Goal: Information Seeking & Learning: Compare options

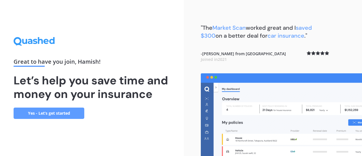
click at [51, 112] on link "Yes - Let’s get started" at bounding box center [49, 112] width 71 height 11
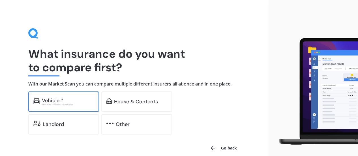
click at [67, 101] on div "Vehicle *" at bounding box center [68, 101] width 52 height 6
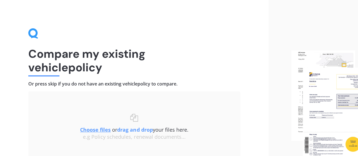
scroll to position [49, 0]
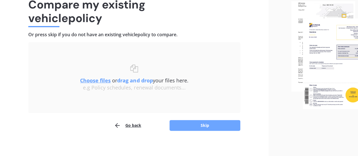
click at [209, 127] on button "Skip" at bounding box center [204, 125] width 71 height 11
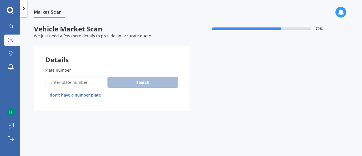
click at [71, 82] on input "Plate number" at bounding box center [75, 82] width 60 height 12
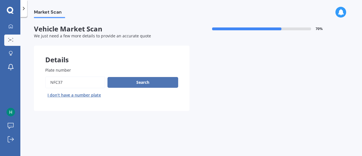
type input "nfc37"
click at [148, 83] on button "Search" at bounding box center [142, 82] width 71 height 11
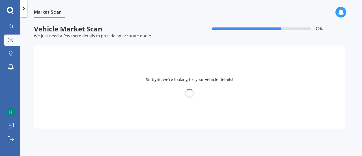
select select "LDV"
select select "T60"
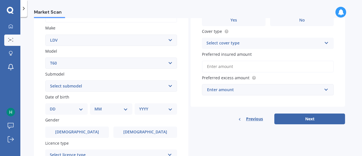
scroll to position [101, 0]
click at [171, 86] on select "Select submodel Diesel Turbo Pick-up Trailrider" at bounding box center [111, 85] width 132 height 11
select select "DIESEL TURBO PICK-UP"
click at [45, 80] on select "Select submodel Diesel Turbo Pick-up Trailrider" at bounding box center [111, 85] width 132 height 11
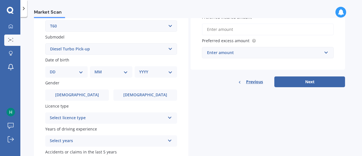
scroll to position [138, 0]
click at [83, 73] on select "DD 01 02 03 04 05 06 07 08 09 10 11 12 13 14 15 16 17 18 19 20 21 22 23 24 25 2…" at bounding box center [66, 71] width 33 height 6
select select "15"
click at [54, 69] on select "DD 01 02 03 04 05 06 07 08 09 10 11 12 13 14 15 16 17 18 19 20 21 22 23 24 25 2…" at bounding box center [66, 71] width 33 height 6
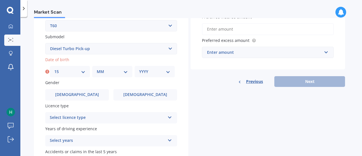
click at [126, 74] on select "MM 01 02 03 04 05 06 07 08 09 10 11 12" at bounding box center [112, 71] width 31 height 6
select select "12"
click at [97, 69] on select "MM 01 02 03 04 05 06 07 08 09 10 11 12" at bounding box center [112, 71] width 31 height 6
click at [170, 73] on div "YYYY 2025 2024 2023 2022 2021 2020 2019 2018 2017 2016 2015 2014 2013 2012 2011…" at bounding box center [155, 71] width 40 height 11
click at [171, 71] on div "YYYY 2025 2024 2023 2022 2021 2020 2019 2018 2017 2016 2015 2014 2013 2012 2011…" at bounding box center [155, 71] width 40 height 11
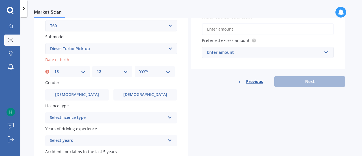
click at [167, 72] on select "YYYY 2025 2024 2023 2022 2021 2020 2019 2018 2017 2016 2015 2014 2013 2012 2011…" at bounding box center [154, 71] width 31 height 6
select select "1988"
click at [139, 69] on select "YYYY 2025 2024 2023 2022 2021 2020 2019 2018 2017 2016 2015 2014 2013 2012 2011…" at bounding box center [154, 71] width 31 height 6
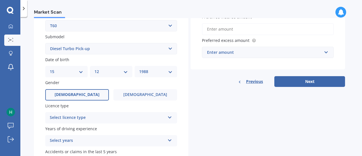
click at [76, 96] on span "[DEMOGRAPHIC_DATA]" at bounding box center [77, 94] width 45 height 5
click at [0, 0] on input "[DEMOGRAPHIC_DATA]" at bounding box center [0, 0] width 0 height 0
click at [171, 115] on icon at bounding box center [169, 116] width 5 height 4
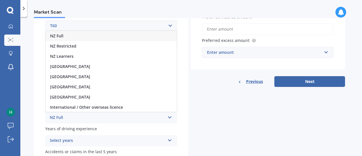
click at [79, 36] on div "NZ Full" at bounding box center [111, 36] width 131 height 10
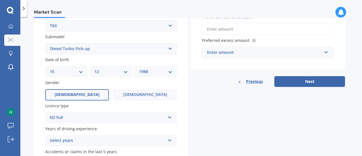
scroll to position [178, 0]
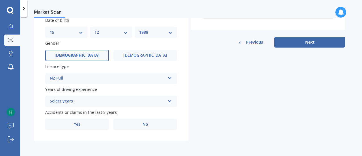
click at [169, 101] on icon at bounding box center [169, 100] width 5 height 4
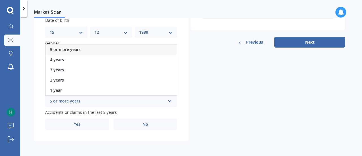
click at [97, 48] on div "5 or more years" at bounding box center [111, 49] width 131 height 10
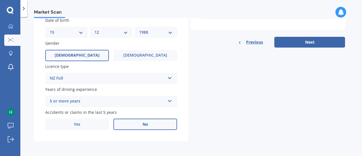
click at [143, 123] on span "No" at bounding box center [146, 124] width 6 height 5
click at [0, 0] on input "No" at bounding box center [0, 0] width 0 height 0
click at [315, 42] on button "Next" at bounding box center [309, 42] width 71 height 11
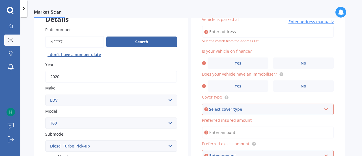
scroll to position [38, 0]
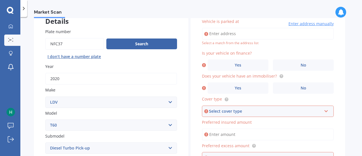
click at [221, 33] on input "Vehicle is parked at" at bounding box center [268, 34] width 132 height 12
type input "[STREET_ADDRESS]"
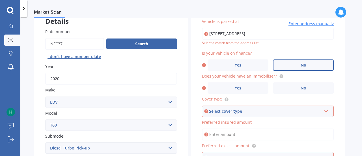
click at [302, 66] on span "No" at bounding box center [304, 65] width 6 height 5
click at [0, 0] on input "No" at bounding box center [0, 0] width 0 height 0
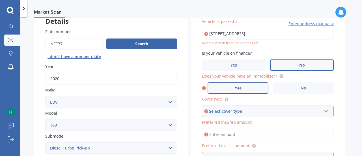
click at [249, 86] on label "Yes" at bounding box center [238, 87] width 61 height 11
click at [0, 0] on input "Yes" at bounding box center [0, 0] width 0 height 0
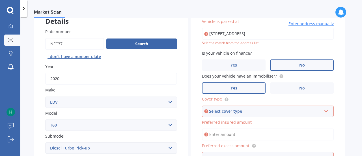
click at [317, 111] on div "Select cover type" at bounding box center [265, 111] width 113 height 6
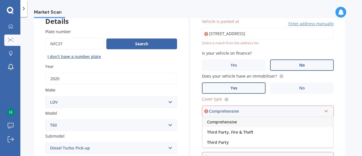
click at [247, 124] on div "Comprehensive" at bounding box center [268, 122] width 131 height 10
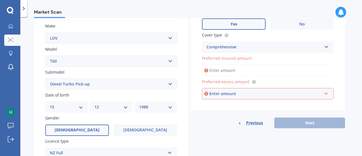
scroll to position [104, 0]
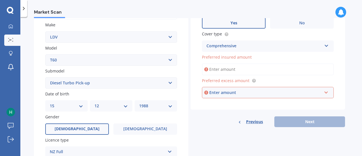
click at [226, 67] on input "Preferred insured amount" at bounding box center [268, 69] width 132 height 12
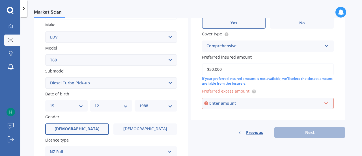
type input "$30,000"
click at [281, 105] on div "Enter amount" at bounding box center [265, 103] width 113 height 6
click at [193, 80] on div "Vehicle is parked at [STREET_ADDRESS] Enter address manually Select a match fro…" at bounding box center [268, 31] width 154 height 178
click at [328, 104] on input "text" at bounding box center [266, 103] width 127 height 11
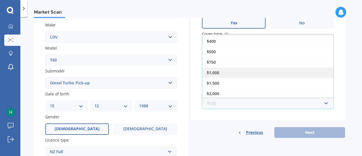
scroll to position [0, 0]
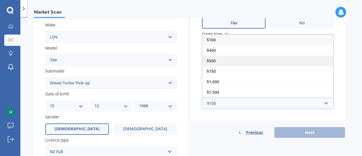
click at [230, 62] on div "$500" at bounding box center [267, 60] width 131 height 10
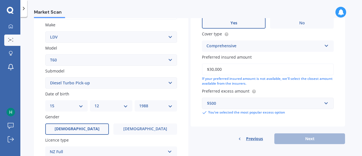
click at [304, 138] on div "Previous Next" at bounding box center [268, 138] width 154 height 11
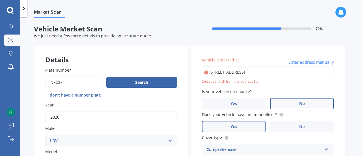
click at [309, 72] on input "[STREET_ADDRESS]" at bounding box center [268, 72] width 132 height 12
click at [308, 72] on input "[STREET_ADDRESS]" at bounding box center [268, 72] width 132 height 12
type input "[STREET_ADDRESS]"
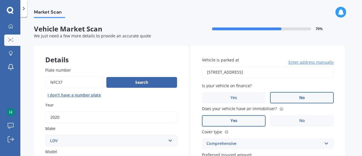
scroll to position [178, 0]
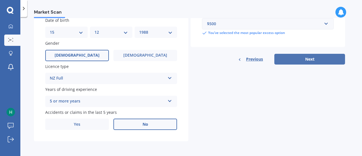
click at [313, 60] on button "Next" at bounding box center [309, 59] width 71 height 11
select select "15"
select select "12"
select select "1988"
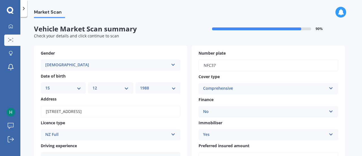
scroll to position [136, 0]
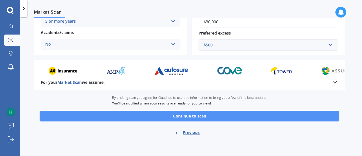
click at [197, 115] on button "Continue to scan" at bounding box center [190, 116] width 300 height 11
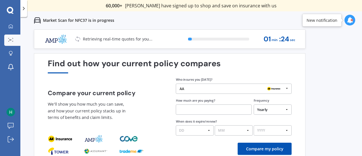
click at [287, 90] on icon at bounding box center [287, 88] width 8 height 9
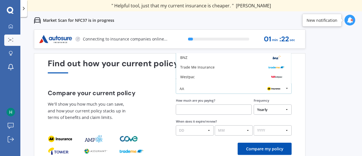
scroll to position [37, 0]
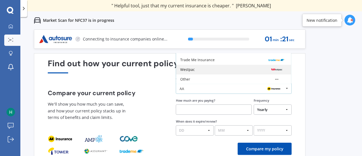
click at [223, 72] on div "Westpac" at bounding box center [233, 70] width 115 height 10
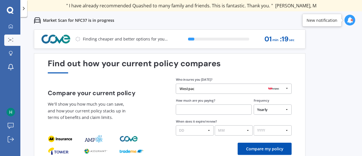
click at [287, 89] on icon at bounding box center [287, 88] width 8 height 9
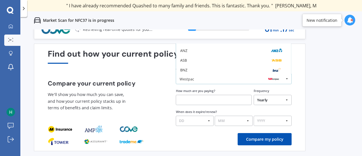
scroll to position [0, 0]
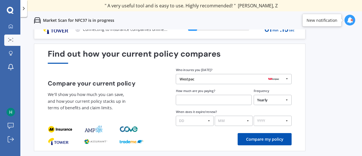
click at [210, 99] on input "text" at bounding box center [214, 100] width 76 height 10
click at [287, 100] on select "Yearly Six-Monthly Quarterly Monthly Fortnightly Weekly One-Off" at bounding box center [273, 100] width 38 height 10
select select "Monthly"
click at [254, 95] on select "Yearly Six-Monthly Quarterly Monthly Fortnightly Weekly One-Off" at bounding box center [273, 100] width 38 height 10
click at [186, 99] on input "text" at bounding box center [214, 100] width 76 height 10
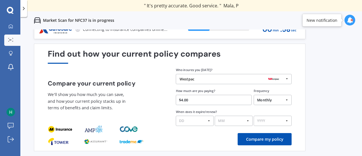
click at [191, 100] on input "$4.00" at bounding box center [214, 100] width 76 height 10
type input "$41.88"
click at [209, 121] on select "DD 01 02 03 04 05 06 07 08 09 10 11 12 13 14 15 16 17 18 19 20 21 22 23 24 25 2…" at bounding box center [195, 121] width 38 height 10
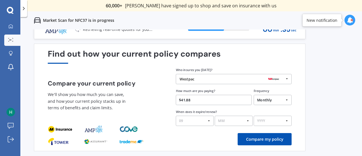
click at [176, 116] on select "DD 01 02 03 04 05 06 07 08 09 10 11 12 13 14 15 16 17 18 19 20 21 22 23 24 25 2…" at bounding box center [195, 121] width 38 height 10
click at [246, 123] on select "MM 01 02 03 04 05 06 07 08 09 10 11 12" at bounding box center [234, 121] width 38 height 10
click at [208, 120] on select "DD 01 02 03 04 05 06 07 08 09 10 11 12 13 14 15 16 17 18 19 20 21 22 23 24 25 2…" at bounding box center [195, 121] width 38 height 10
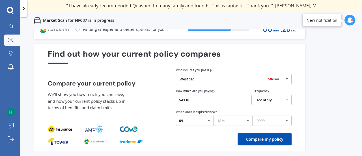
select select "22"
click at [176, 116] on select "DD 01 02 03 04 05 06 07 08 09 10 11 12 13 14 15 16 17 18 19 20 21 22 23 24 25 2…" at bounding box center [195, 121] width 38 height 10
click at [247, 119] on select "MM 01 02 03 04 05 06 07 08 09 10 11 12" at bounding box center [234, 121] width 38 height 10
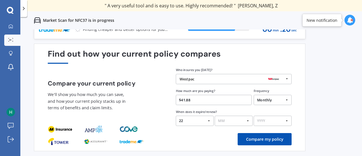
select select "08"
click at [215, 116] on select "MM 01 02 03 04 05 06 07 08 09 10 11 12" at bounding box center [234, 121] width 38 height 10
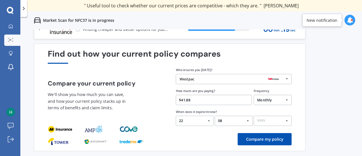
click at [283, 121] on select "YYYY 2026 2025 2024" at bounding box center [273, 121] width 38 height 10
select select "2026"
click at [254, 116] on select "YYYY 2026 2025 2024" at bounding box center [273, 121] width 38 height 10
click at [268, 138] on button "Compare my policy" at bounding box center [265, 139] width 54 height 12
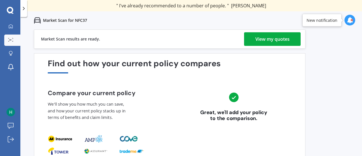
click at [275, 37] on div "View my quotes" at bounding box center [272, 39] width 34 height 14
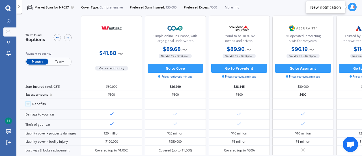
scroll to position [8, 0]
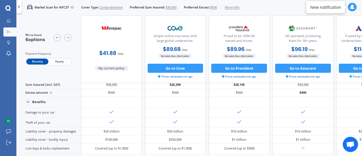
click at [60, 62] on span "Yearly" at bounding box center [59, 62] width 22 height 6
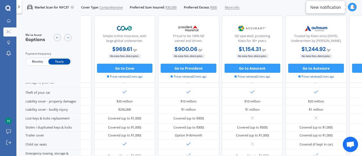
scroll to position [0, 63]
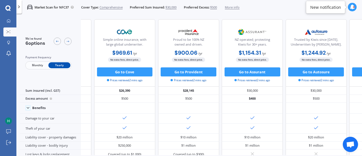
click at [71, 43] on div at bounding box center [63, 41] width 18 height 9
click at [68, 42] on icon at bounding box center [68, 42] width 4 height 4
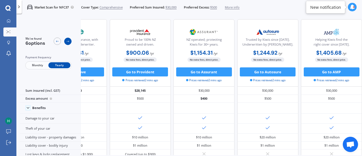
scroll to position [0, 127]
click at [68, 42] on icon at bounding box center [68, 42] width 4 height 4
click at [9, 9] on icon at bounding box center [7, 8] width 5 height 6
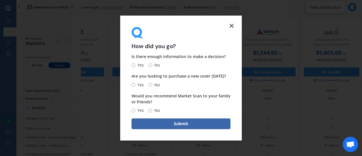
click at [133, 65] on input "Yes" at bounding box center [134, 65] width 4 height 4
radio input "true"
click at [150, 85] on input "No" at bounding box center [150, 85] width 4 height 4
radio input "true"
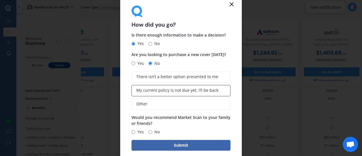
click at [163, 92] on span "My current policy is not due yet, I’ll be back" at bounding box center [177, 90] width 82 height 5
click at [0, 0] on input "My current policy is not due yet, I’ll be back" at bounding box center [0, 0] width 0 height 0
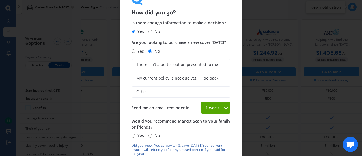
scroll to position [8, 0]
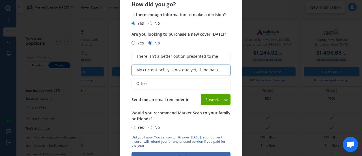
click at [224, 100] on icon at bounding box center [225, 100] width 5 height 6
click at [209, 141] on span "4 weeks" at bounding box center [213, 140] width 15 height 5
click at [131, 128] on form "How did you go? Is there enough information to make a decision? Yes No Are you …" at bounding box center [181, 78] width 122 height 192
click at [133, 128] on input "Yes" at bounding box center [134, 128] width 4 height 4
radio input "true"
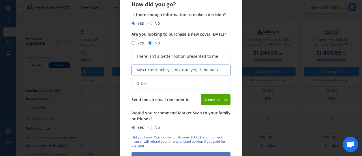
click at [182, 153] on button "Submit" at bounding box center [181, 157] width 99 height 11
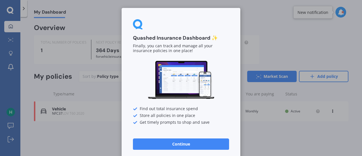
click at [180, 143] on button "Continue" at bounding box center [181, 143] width 96 height 11
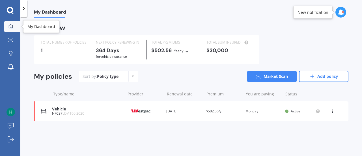
click at [11, 27] on icon at bounding box center [11, 26] width 4 height 4
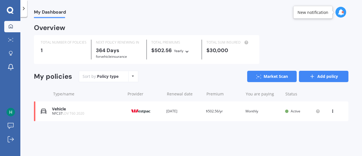
click at [328, 79] on link "Add policy" at bounding box center [323, 76] width 49 height 11
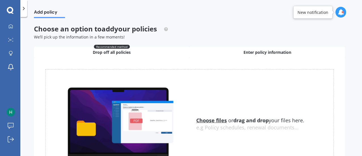
click at [240, 52] on div "Enter policy information" at bounding box center [267, 52] width 156 height 11
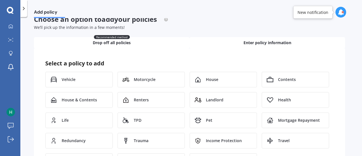
scroll to position [44, 0]
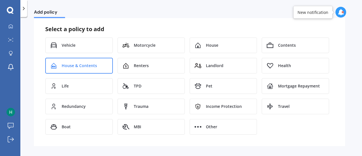
click at [87, 66] on span "House & Contents" at bounding box center [79, 66] width 35 height 6
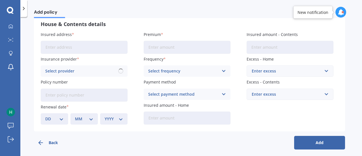
scroll to position [33, 0]
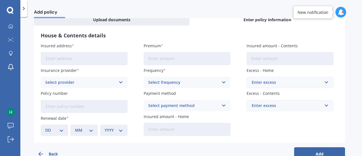
click at [82, 62] on input "Insured address" at bounding box center [84, 58] width 87 height 13
type input "[STREET_ADDRESS]"
click at [87, 85] on div "Select provider" at bounding box center [80, 82] width 70 height 6
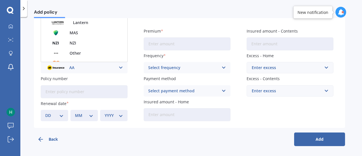
scroll to position [75, 0]
click at [86, 53] on div "Other" at bounding box center [84, 53] width 86 height 10
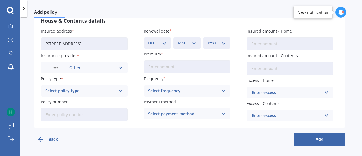
click at [125, 92] on div "Select policy type Home and Contents" at bounding box center [84, 90] width 87 height 11
click at [105, 99] on div "Home and Contents" at bounding box center [84, 102] width 86 height 10
click at [171, 69] on input "Premium" at bounding box center [187, 66] width 87 height 13
click at [262, 68] on input "Insured amount - Contents" at bounding box center [290, 68] width 87 height 13
type input "$41,000"
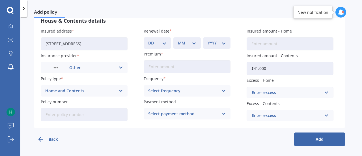
click at [269, 45] on input "Insured amount - Home" at bounding box center [290, 43] width 87 height 13
type input "$300,000"
click at [329, 95] on input "text" at bounding box center [288, 92] width 82 height 11
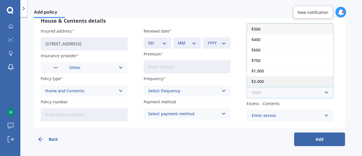
scroll to position [9, 0]
click at [266, 81] on div "$2,500" at bounding box center [290, 82] width 86 height 10
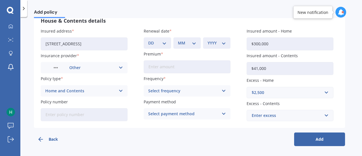
click at [313, 116] on div "Enter excess" at bounding box center [287, 115] width 70 height 6
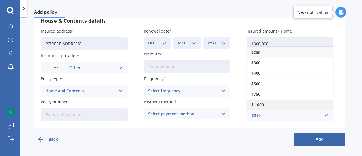
click at [283, 103] on div "$1,000" at bounding box center [290, 104] width 86 height 10
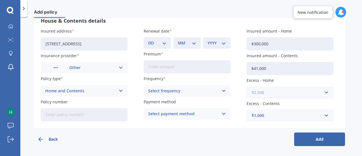
click at [328, 92] on input "text" at bounding box center [288, 92] width 82 height 11
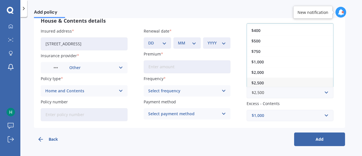
click at [337, 100] on div "Insured address [STREET_ADDRESS] Insurance provider Other AA AMI AMP ANZ ASB An…" at bounding box center [190, 74] width 298 height 93
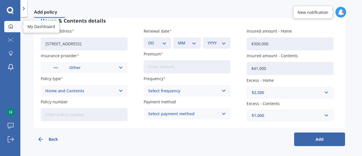
click at [10, 30] on link "My Dashboard" at bounding box center [12, 26] width 16 height 11
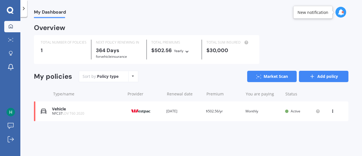
click at [323, 74] on link "Add policy" at bounding box center [323, 76] width 49 height 11
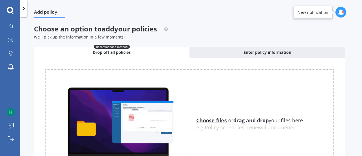
scroll to position [50, 0]
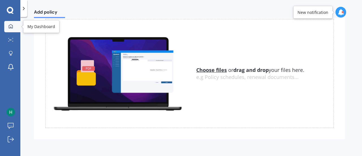
click at [10, 27] on icon at bounding box center [10, 26] width 5 height 5
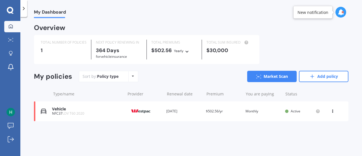
click at [148, 114] on img at bounding box center [141, 111] width 28 height 11
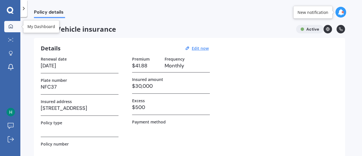
click at [10, 31] on link "My Dashboard" at bounding box center [12, 26] width 16 height 11
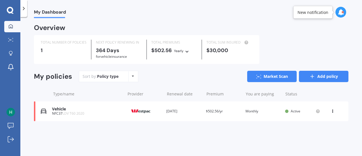
click at [328, 76] on link "Add policy" at bounding box center [323, 76] width 49 height 11
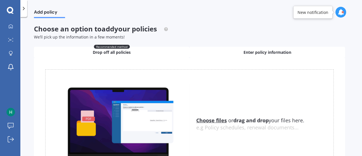
click at [278, 55] on div "Enter policy information" at bounding box center [267, 52] width 156 height 11
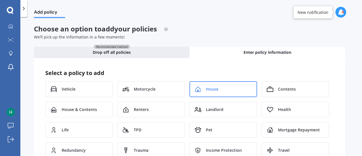
click at [218, 92] on div "House" at bounding box center [223, 89] width 68 height 16
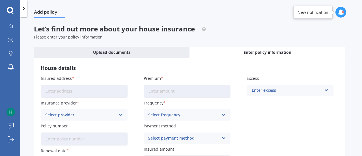
click at [60, 93] on input "Insured address" at bounding box center [84, 91] width 87 height 13
type input "[STREET_ADDRESS]"
click at [80, 116] on div "Select provider" at bounding box center [80, 115] width 70 height 6
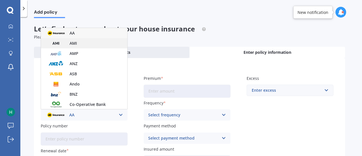
click at [81, 45] on div "AMI" at bounding box center [84, 43] width 86 height 10
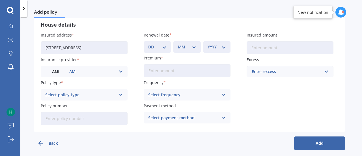
scroll to position [47, 0]
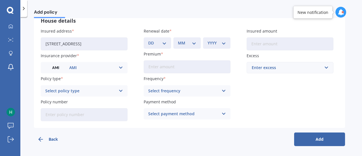
click at [120, 92] on icon at bounding box center [121, 91] width 5 height 6
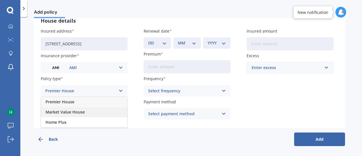
click at [81, 111] on span "Market Value House" at bounding box center [65, 112] width 39 height 4
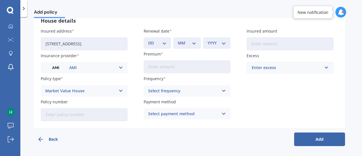
click at [122, 89] on icon at bounding box center [121, 91] width 5 height 6
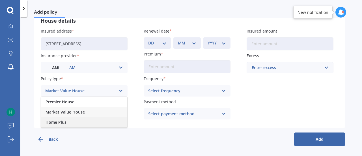
click at [74, 119] on div "Home Plus" at bounding box center [84, 122] width 86 height 10
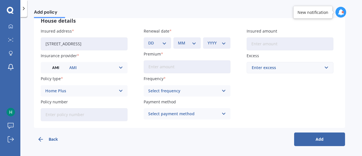
click at [167, 45] on div "DD 01 02 03 04 05 06 07 08 09 10 11 12 13 14 15 16 17 18 19 20 21 22 23 24 25 2…" at bounding box center [157, 42] width 27 height 11
click at [165, 42] on select "DD 01 02 03 04 05 06 07 08 09 10 11 12 13 14 15 16 17 18 19 20 21 22 23 24 25 2…" at bounding box center [157, 43] width 18 height 6
select select "08"
click at [148, 40] on select "DD 01 02 03 04 05 06 07 08 09 10 11 12 13 14 15 16 17 18 19 20 21 22 23 24 25 2…" at bounding box center [157, 43] width 18 height 6
click at [157, 111] on div "Select payment method" at bounding box center [183, 114] width 70 height 6
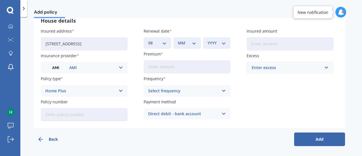
click at [195, 45] on select "MM 01 02 03 04 05 06 07 08 09 10 11 12" at bounding box center [187, 43] width 18 height 6
select select "10"
click at [178, 40] on select "MM 01 02 03 04 05 06 07 08 09 10 11 12" at bounding box center [187, 43] width 18 height 6
click at [227, 39] on div "YYYY 2027 2026 2025 2024 2023 2022 2021 2020 2019 2018 2017 2016 2015 2014 2013…" at bounding box center [216, 42] width 27 height 11
click at [224, 45] on select "YYYY 2027 2026 2025 2024 2023 2022 2021 2020 2019 2018 2017 2016 2015 2014 2013…" at bounding box center [217, 43] width 18 height 6
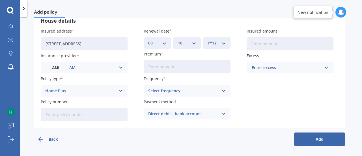
select select "2025"
click at [208, 40] on select "YYYY 2027 2026 2025 2024 2023 2022 2021 2020 2019 2018 2017 2016 2015 2014 2013…" at bounding box center [217, 43] width 18 height 6
click at [168, 66] on input "Premium" at bounding box center [187, 66] width 87 height 13
type input "$745.90"
click at [223, 90] on icon at bounding box center [223, 91] width 5 height 6
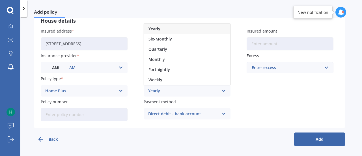
click at [165, 30] on div "Yearly" at bounding box center [187, 29] width 86 height 10
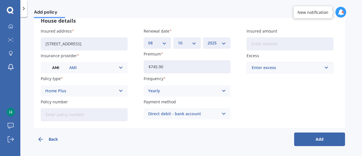
click at [287, 46] on input "Insured amount" at bounding box center [290, 43] width 87 height 13
type input "$300,000"
click at [294, 69] on div "Enter excess" at bounding box center [287, 67] width 70 height 6
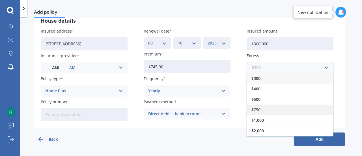
scroll to position [9, 0]
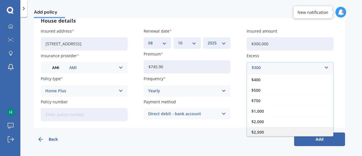
click at [265, 132] on div "$2,500" at bounding box center [290, 132] width 86 height 10
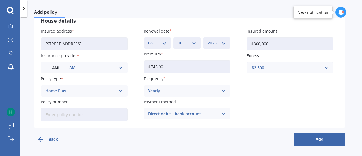
click at [329, 137] on button "Add" at bounding box center [319, 139] width 51 height 14
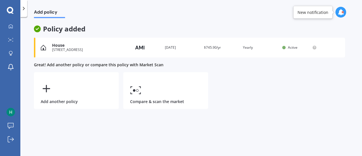
scroll to position [0, 0]
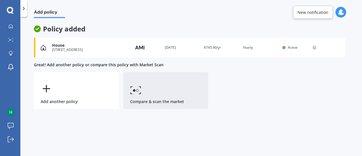
click at [148, 88] on link "Compare & scan the market" at bounding box center [165, 90] width 85 height 37
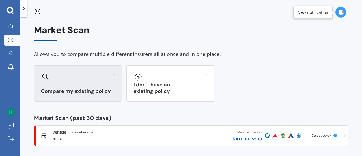
click at [83, 85] on div "Compare my existing policy" at bounding box center [78, 83] width 88 height 36
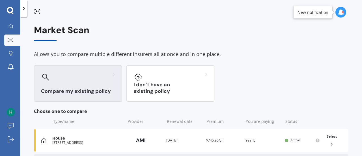
scroll to position [62, 0]
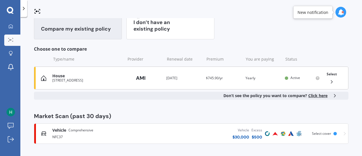
click at [85, 78] on div "House" at bounding box center [87, 76] width 70 height 5
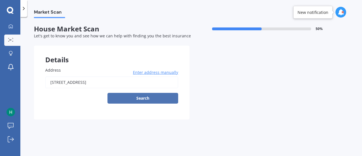
click at [142, 100] on button "Search" at bounding box center [142, 98] width 71 height 11
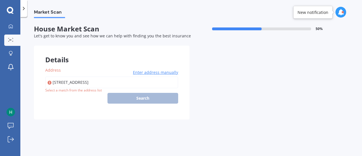
type input "[STREET_ADDRESS]"
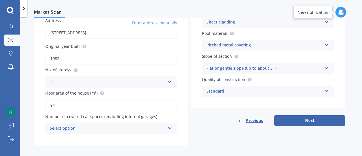
scroll to position [54, 0]
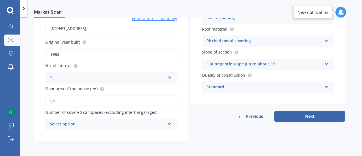
click at [166, 122] on div "Select option 0 1 2 3 4 5+" at bounding box center [111, 124] width 132 height 11
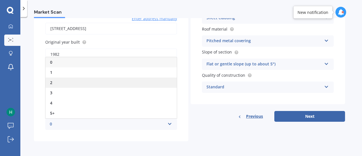
click at [81, 81] on div "2" at bounding box center [111, 82] width 131 height 10
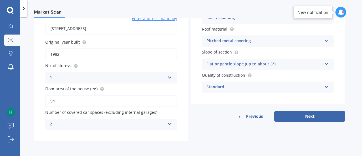
click at [169, 125] on icon at bounding box center [169, 123] width 5 height 4
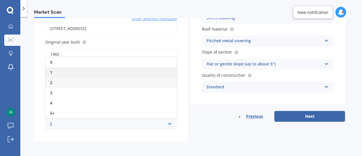
click at [94, 75] on div "1" at bounding box center [111, 72] width 131 height 10
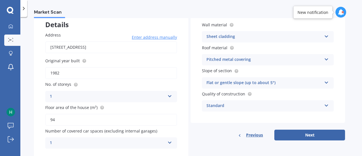
scroll to position [36, 0]
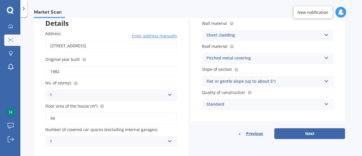
click at [328, 104] on icon at bounding box center [326, 103] width 5 height 4
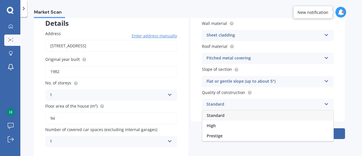
click at [328, 104] on icon at bounding box center [326, 103] width 5 height 4
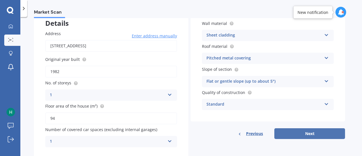
click at [311, 133] on button "Next" at bounding box center [309, 133] width 71 height 11
select select "15"
select select "12"
select select "1988"
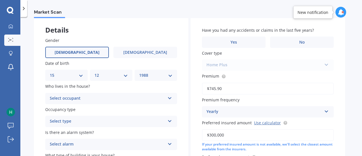
scroll to position [30, 0]
click at [169, 98] on icon at bounding box center [169, 97] width 5 height 4
click at [129, 110] on div "Owner" at bounding box center [111, 109] width 131 height 10
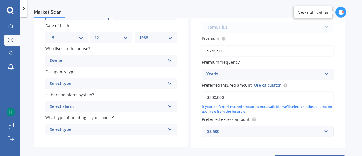
scroll to position [70, 0]
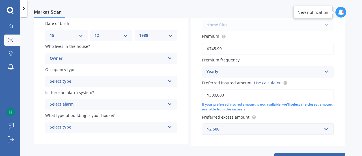
click at [170, 81] on icon at bounding box center [169, 80] width 5 height 4
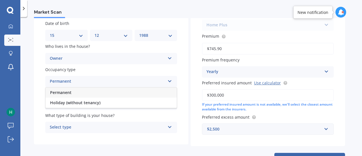
click at [133, 92] on div "Permanent" at bounding box center [111, 92] width 131 height 10
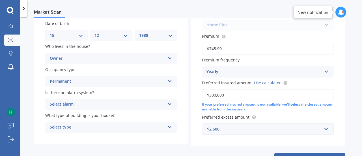
click at [169, 104] on icon at bounding box center [169, 103] width 5 height 4
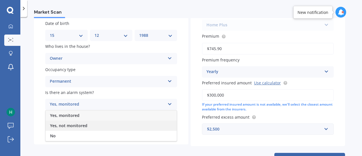
click at [122, 125] on div "Yes, not monitored" at bounding box center [111, 125] width 131 height 10
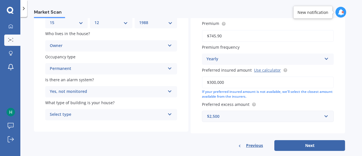
scroll to position [85, 0]
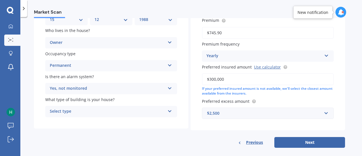
click at [169, 89] on icon at bounding box center [169, 87] width 5 height 4
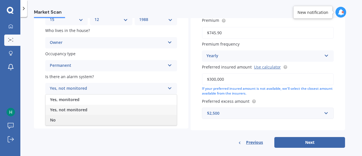
click at [133, 119] on div "No" at bounding box center [111, 120] width 131 height 10
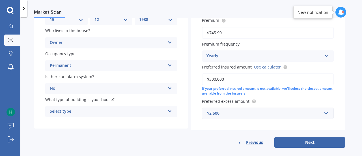
click at [172, 112] on div "Select type Freestanding Multi-unit (in a block of 6 or less) Multi-unit (in a …" at bounding box center [111, 111] width 132 height 11
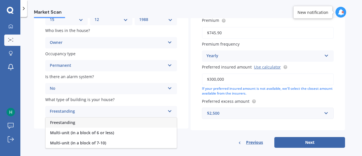
click at [124, 124] on div "Freestanding" at bounding box center [111, 122] width 131 height 10
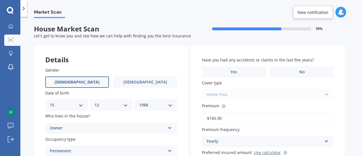
scroll to position [32, 0]
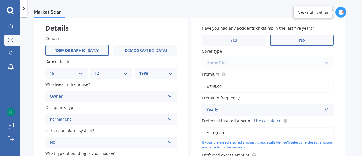
click at [298, 45] on label "No" at bounding box center [302, 40] width 64 height 11
click at [0, 0] on input "No" at bounding box center [0, 0] width 0 height 0
click at [314, 39] on label "No" at bounding box center [302, 40] width 64 height 11
click at [0, 0] on input "No" at bounding box center [0, 0] width 0 height 0
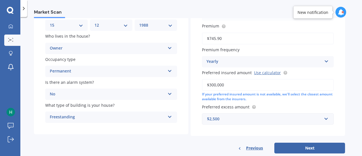
scroll to position [92, 0]
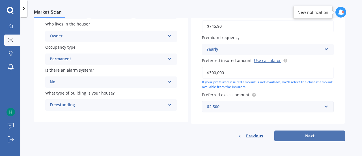
click at [323, 137] on button "Next" at bounding box center [309, 135] width 71 height 11
select select "15"
select select "12"
select select "1988"
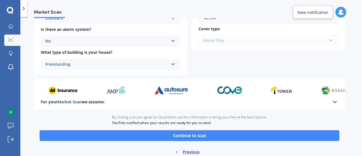
scroll to position [252, 0]
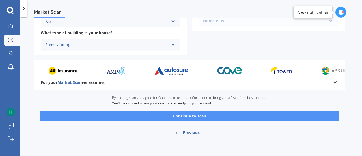
click at [199, 115] on button "Continue to scan" at bounding box center [190, 116] width 300 height 11
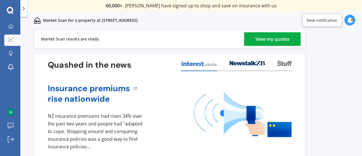
click at [282, 33] on div "View my quotes" at bounding box center [272, 39] width 34 height 14
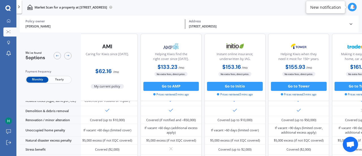
scroll to position [228, 5]
